Goal: Information Seeking & Learning: Understand process/instructions

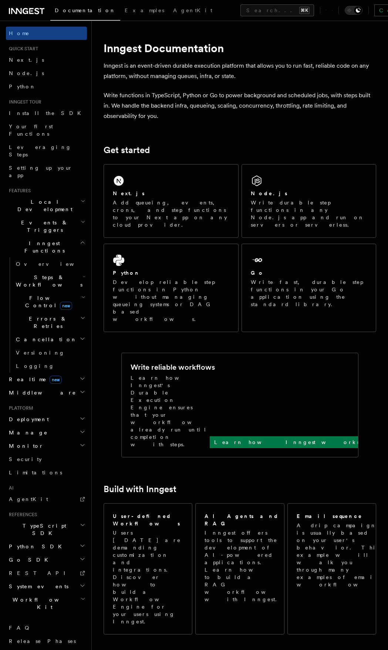
click at [21, 7] on icon at bounding box center [26, 11] width 35 height 9
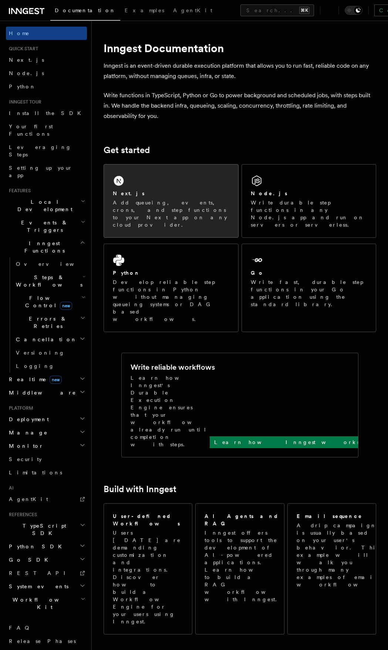
click at [143, 202] on p "Add queueing, events, crons, and step functions to your Next app on any cloud p…" at bounding box center [171, 214] width 116 height 30
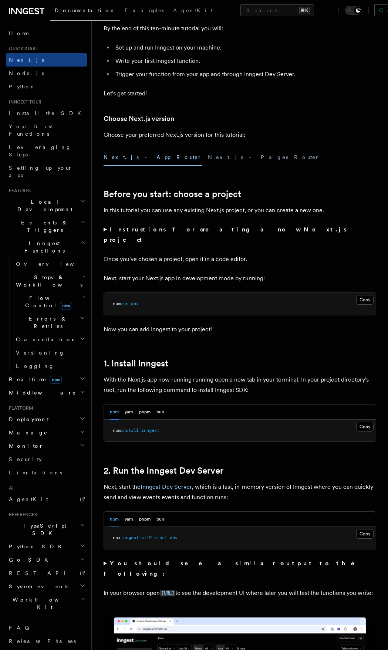
scroll to position [139, 0]
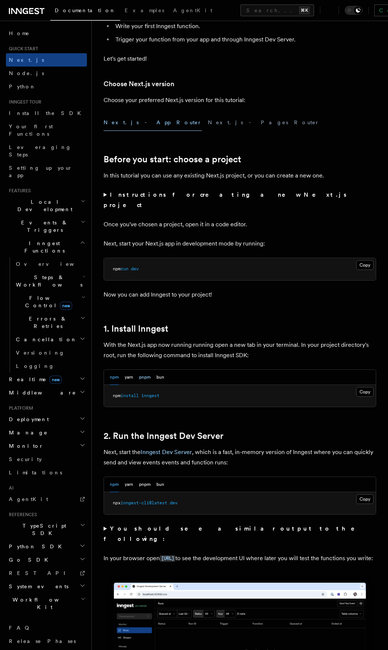
click at [145, 370] on button "pnpm" at bounding box center [144, 377] width 11 height 15
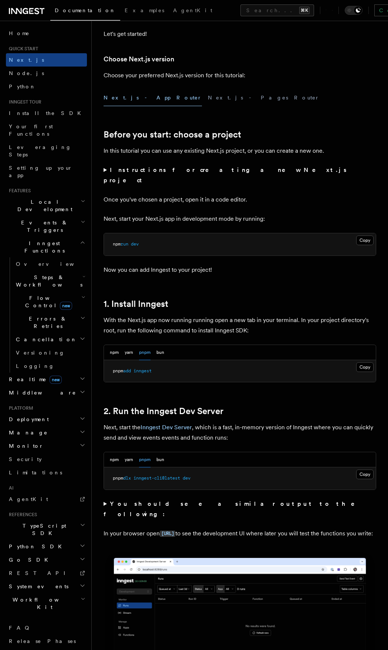
scroll to position [175, 0]
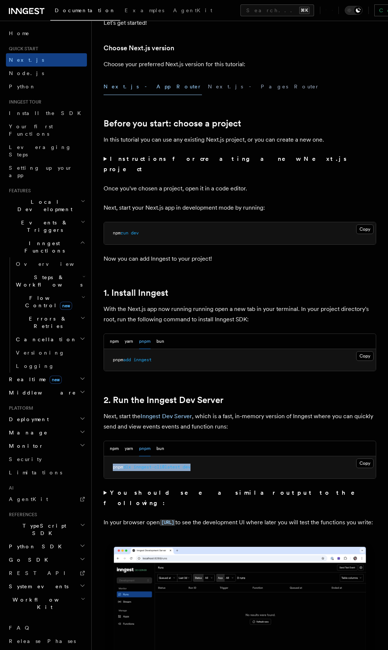
drag, startPoint x: 196, startPoint y: 457, endPoint x: 112, endPoint y: 458, distance: 83.9
click at [112, 458] on pre "pnpm dlx inngest-cli@latest dev" at bounding box center [240, 467] width 272 height 22
copy span "pnpm dlx inngest-cli@latest dev"
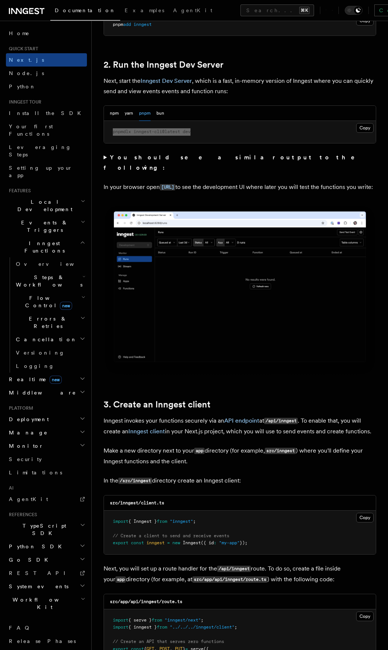
scroll to position [517, 0]
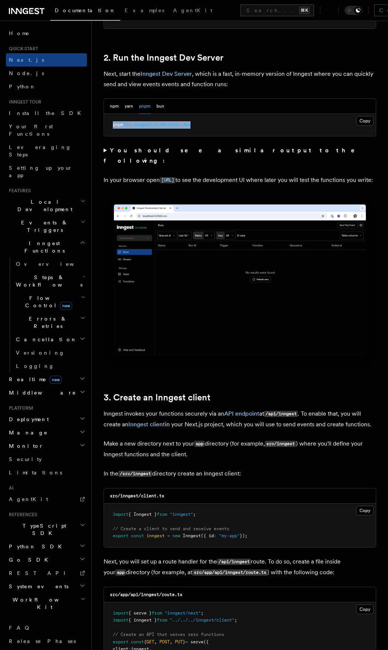
click at [34, 12] on icon at bounding box center [26, 11] width 35 height 9
